Goal: Transaction & Acquisition: Book appointment/travel/reservation

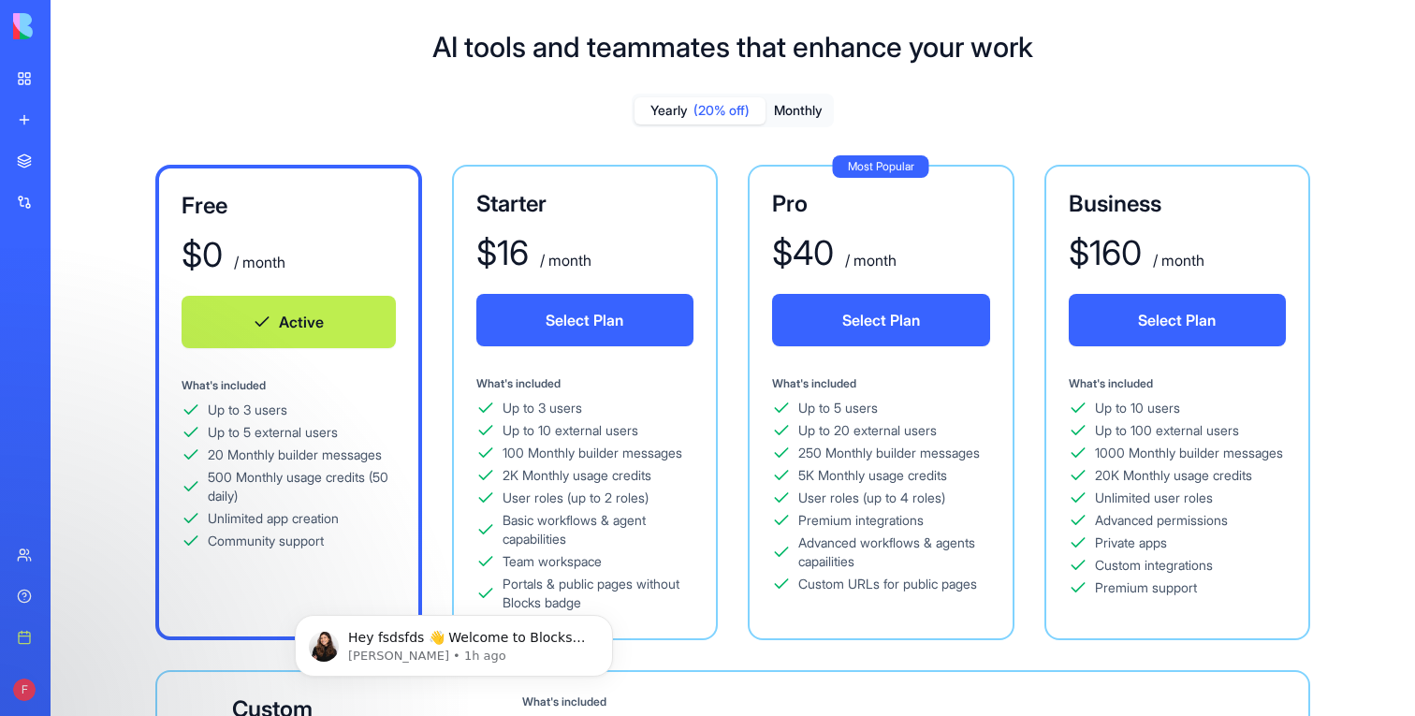
click at [32, 637] on link "Book a meeting" at bounding box center [43, 637] width 75 height 37
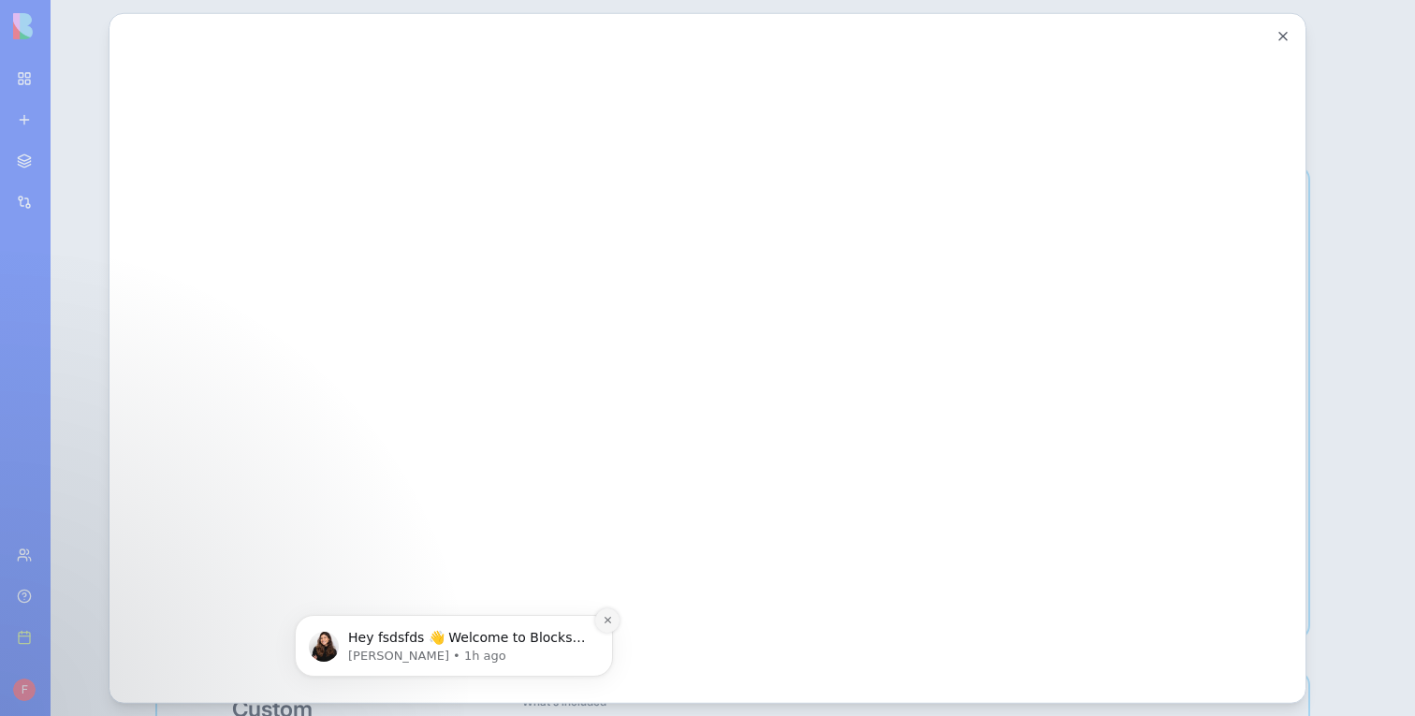
click at [604, 619] on icon "Dismiss notification" at bounding box center [608, 620] width 10 height 10
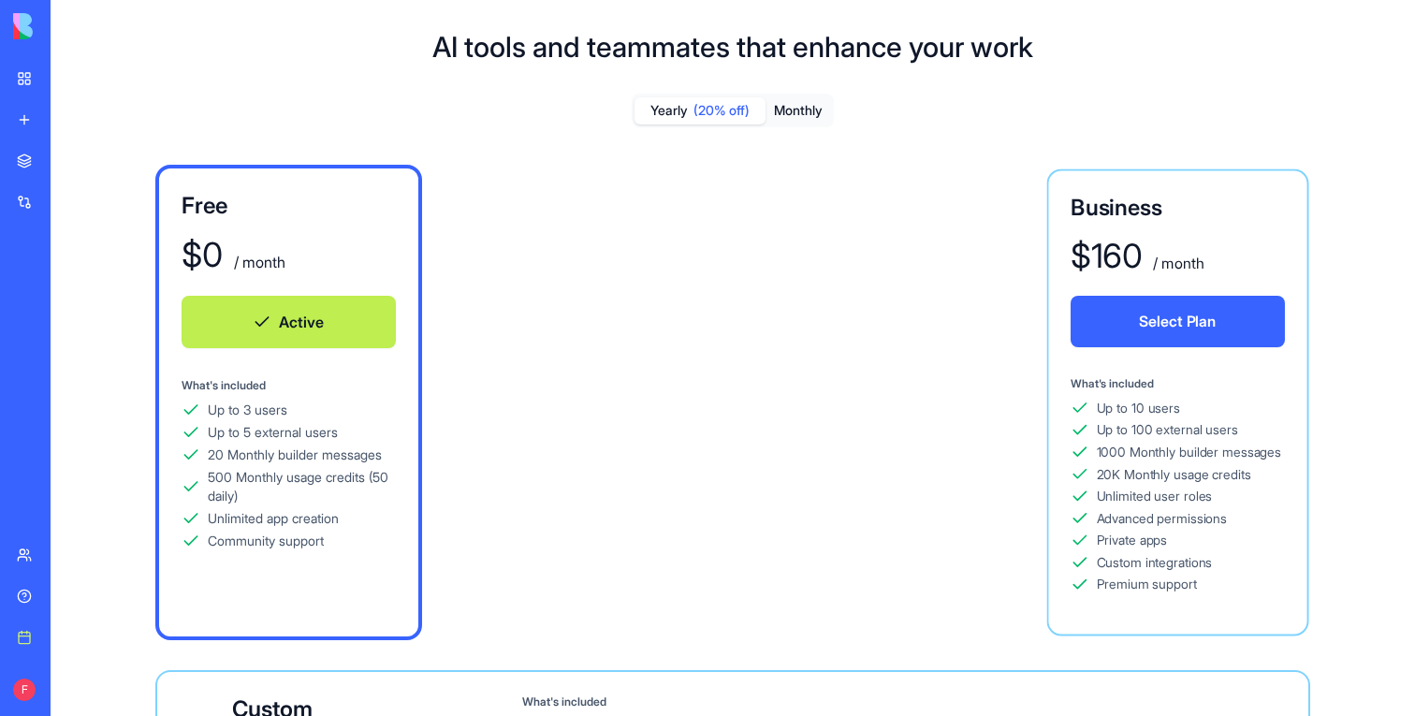
click at [22, 643] on link "Book a meeting" at bounding box center [43, 637] width 75 height 37
